Goal: Task Accomplishment & Management: Complete application form

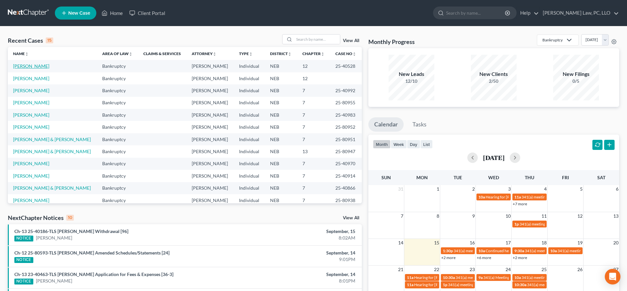
click at [49, 67] on link "[PERSON_NAME]" at bounding box center [31, 66] width 36 height 6
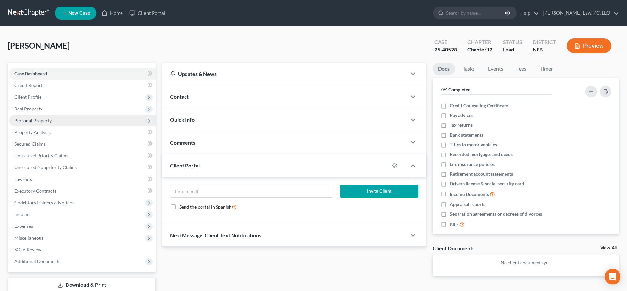
click at [34, 120] on span "Personal Property" at bounding box center [32, 121] width 37 height 6
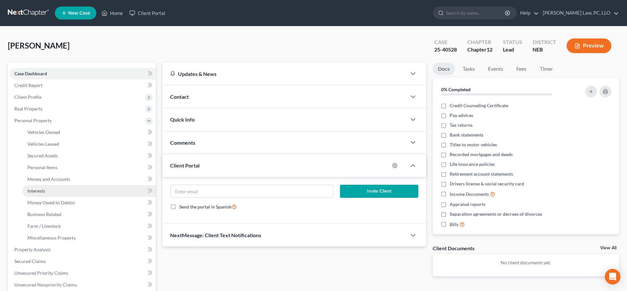
click at [45, 192] on span "Interests" at bounding box center [36, 191] width 18 height 6
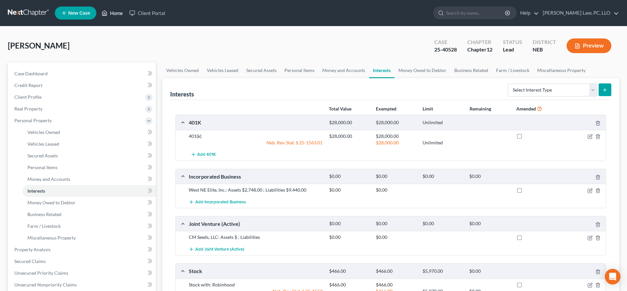
click at [111, 12] on link "Home" at bounding box center [112, 13] width 28 height 12
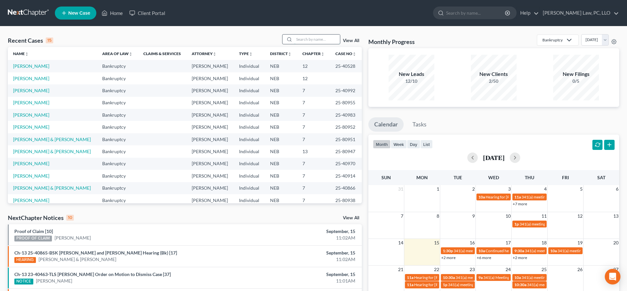
click at [327, 42] on input "search" at bounding box center [317, 39] width 46 height 9
type input "[PERSON_NAME]"
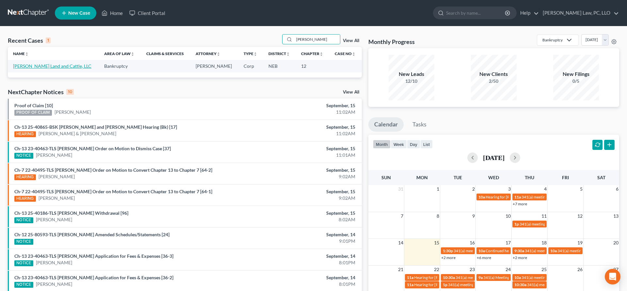
click at [47, 64] on link "[PERSON_NAME] Land and Cattle, LLC" at bounding box center [52, 66] width 78 height 6
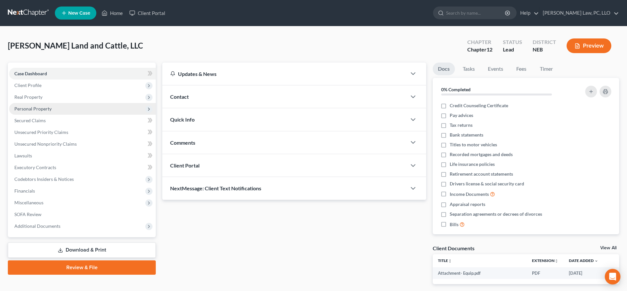
click at [50, 111] on span "Personal Property" at bounding box center [32, 109] width 37 height 6
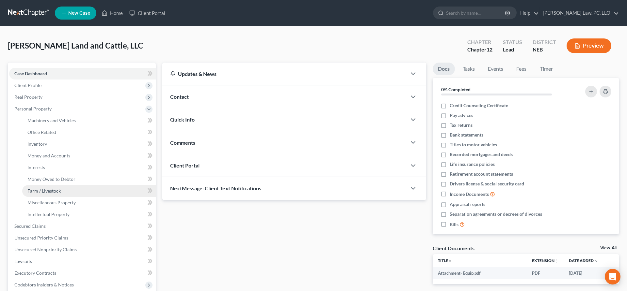
click at [58, 188] on link "Farm / Livestock" at bounding box center [89, 191] width 134 height 12
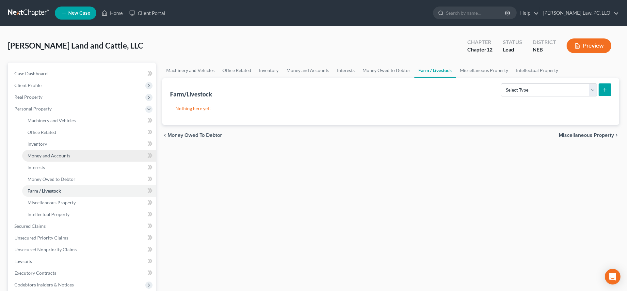
click at [60, 155] on span "Money and Accounts" at bounding box center [48, 156] width 43 height 6
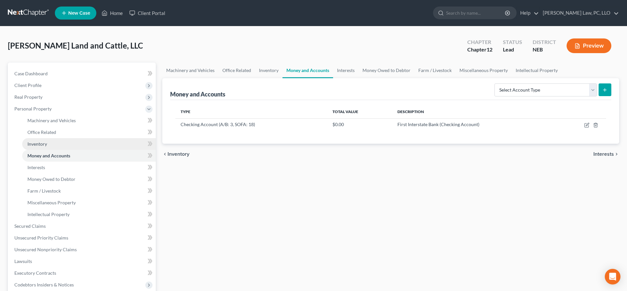
click at [62, 141] on link "Inventory" at bounding box center [89, 144] width 134 height 12
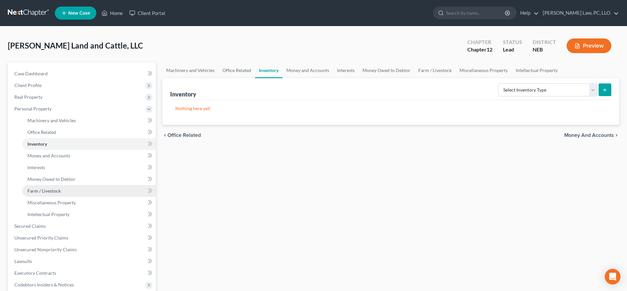
click at [66, 193] on link "Farm / Livestock" at bounding box center [89, 191] width 134 height 12
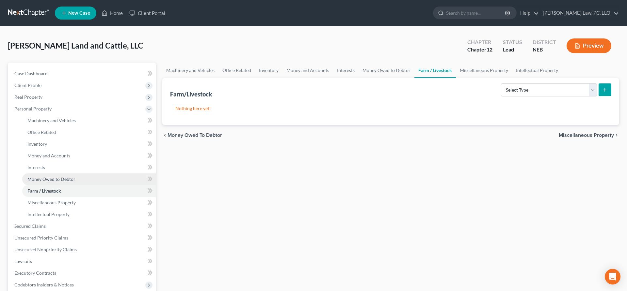
click at [67, 181] on span "Money Owed to Debtor" at bounding box center [51, 180] width 48 height 6
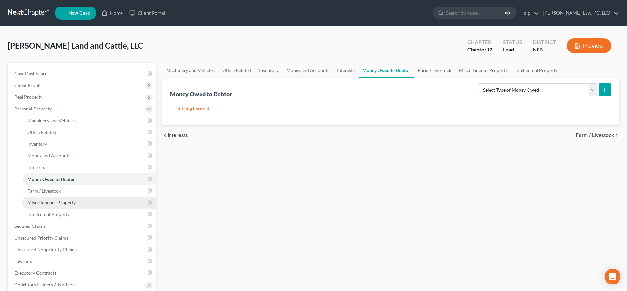
click at [66, 204] on span "Miscellaneous Property" at bounding box center [51, 203] width 48 height 6
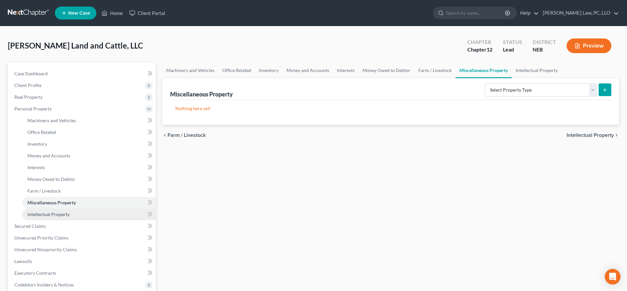
click at [65, 214] on span "Intellectual Property" at bounding box center [48, 215] width 42 height 6
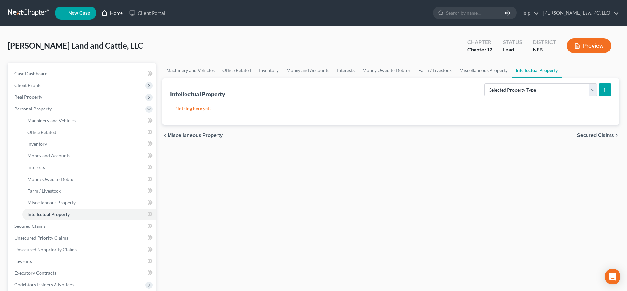
click at [117, 10] on link "Home" at bounding box center [112, 13] width 28 height 12
